Goal: Task Accomplishment & Management: Complete application form

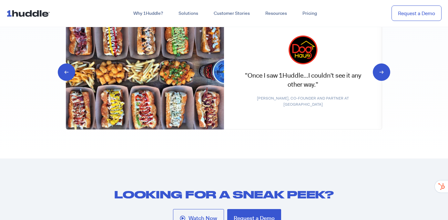
scroll to position [3081, 0]
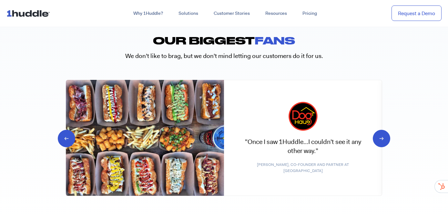
click at [374, 137] on icon "Next slide" at bounding box center [376, 138] width 6 height 6
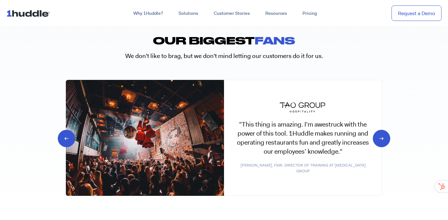
click at [376, 137] on icon "Next slide" at bounding box center [376, 138] width 6 height 6
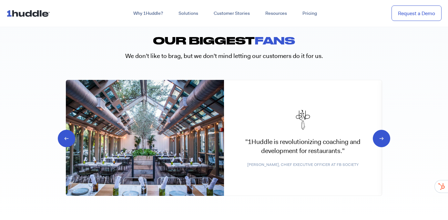
click at [376, 137] on icon "Next slide" at bounding box center [376, 138] width 6 height 6
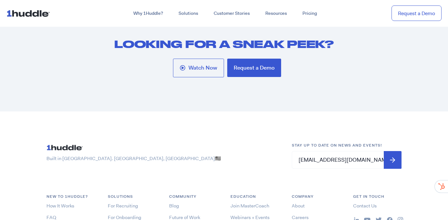
scroll to position [3458, 0]
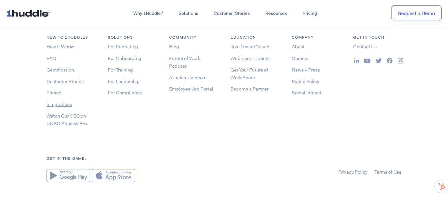
click at [53, 103] on link "Integrations" at bounding box center [58, 104] width 25 height 6
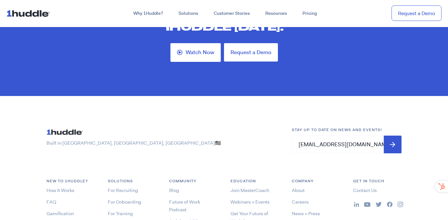
scroll to position [1217, 0]
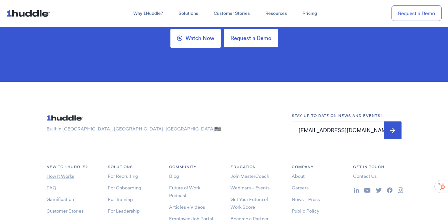
click at [71, 173] on link "How It Works" at bounding box center [60, 176] width 28 height 6
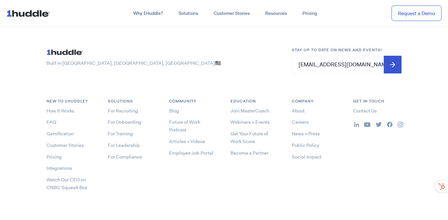
scroll to position [2553, 0]
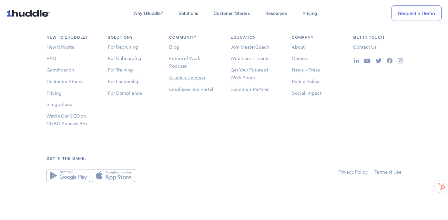
click at [196, 76] on link "Articles + Videos" at bounding box center [187, 78] width 36 height 6
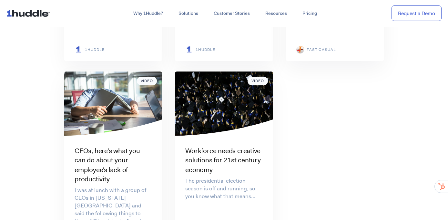
scroll to position [1562, 0]
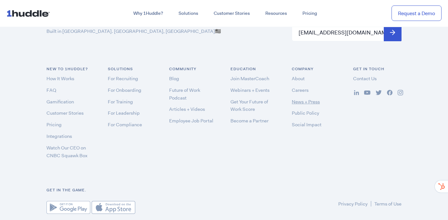
click at [301, 99] on link "News + Press" at bounding box center [306, 102] width 28 height 6
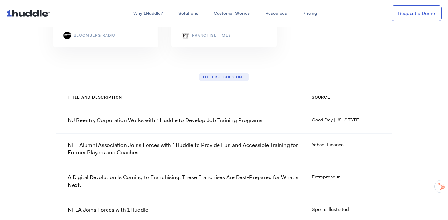
scroll to position [3977, 0]
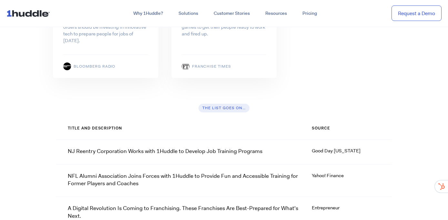
click at [151, 148] on p "NJ Reentry Corporation Works with 1Huddle to Develop Job Training Programs" at bounding box center [165, 152] width 195 height 8
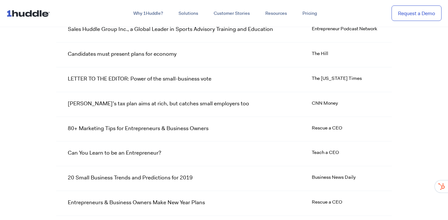
scroll to position [4634, 0]
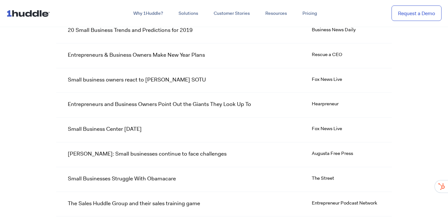
click at [115, 167] on div "Small Businesses Struggle With Obamacare The Street" at bounding box center [224, 179] width 336 height 25
click at [114, 175] on p "Small Businesses Struggle With Obamacare" at bounding box center [122, 179] width 108 height 8
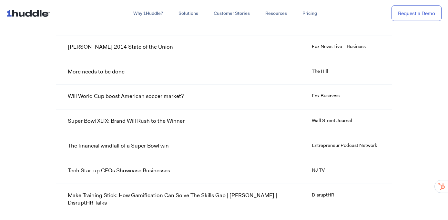
scroll to position [5034, 0]
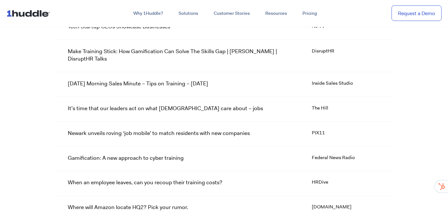
click at [157, 179] on p "When an employee leaves, can you recoup their training costs?" at bounding box center [145, 183] width 155 height 8
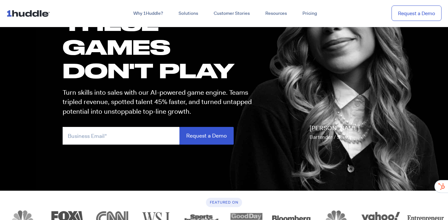
scroll to position [100, 0]
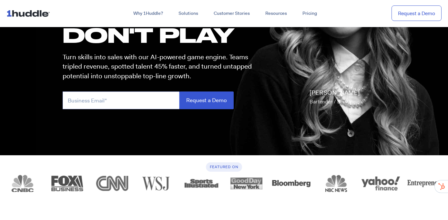
click at [144, 109] on input "email" at bounding box center [121, 101] width 117 height 18
type input "s@aol.com"
click at [179, 92] on input "Request a Demo" at bounding box center [206, 101] width 54 height 18
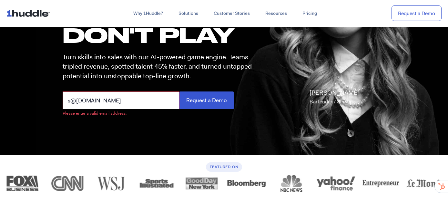
click at [119, 103] on input "s@aol.com" at bounding box center [121, 101] width 117 height 18
click at [147, 136] on div "these GAMES DON'T PLAY Turn skills into sales with our AI-powered game engine. …" at bounding box center [224, 50] width 336 height 209
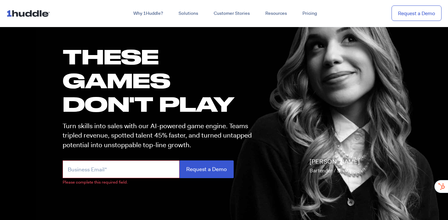
scroll to position [0, 0]
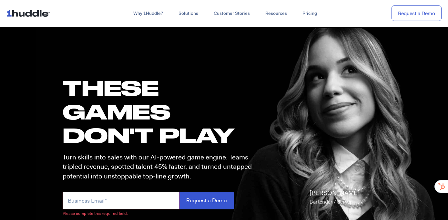
click at [94, 202] on input "email" at bounding box center [121, 201] width 117 height 18
type input "sam@1huddle.co"
click at [179, 192] on input "Request a Demo" at bounding box center [206, 201] width 54 height 18
